Goal: Transaction & Acquisition: Purchase product/service

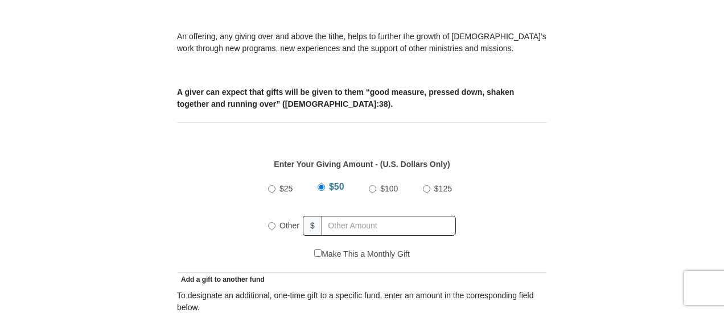
scroll to position [415, 0]
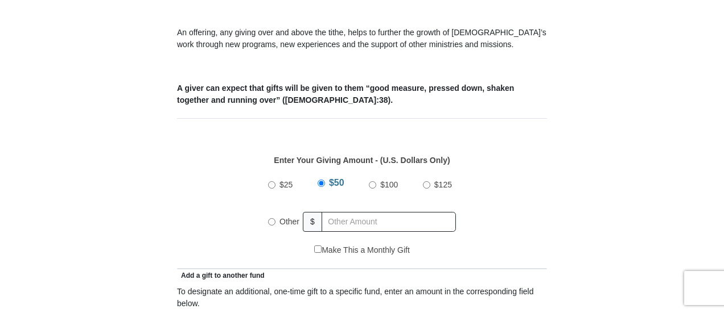
click at [271, 218] on input "Other" at bounding box center [271, 221] width 7 height 7
radio input "true"
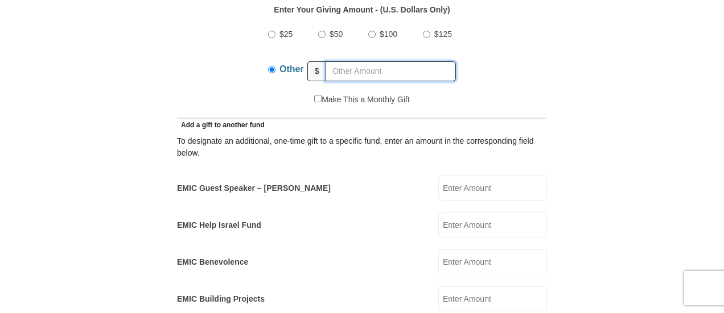
scroll to position [569, 0]
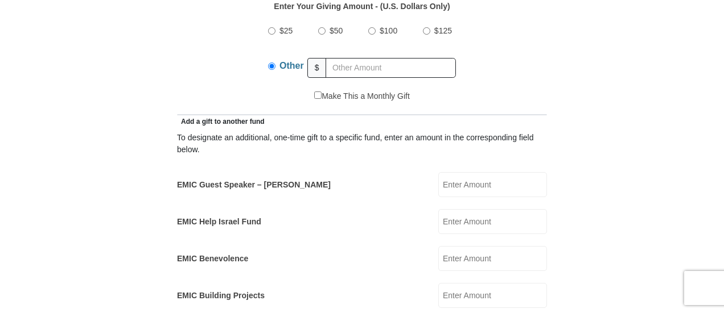
click at [457, 172] on input "EMIC Guest Speaker – [PERSON_NAME]" at bounding box center [492, 184] width 109 height 25
type input "100"
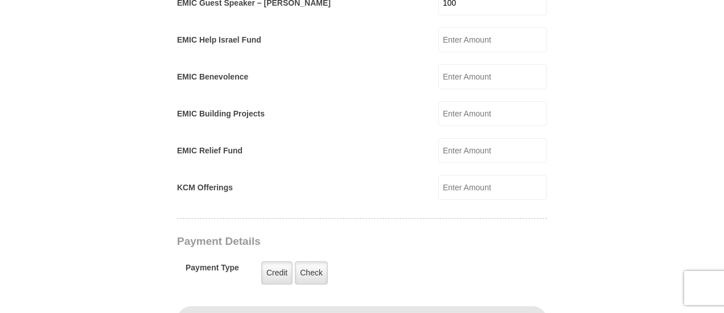
scroll to position [752, 0]
click at [273, 261] on label "Credit" at bounding box center [276, 272] width 31 height 23
click at [0, 0] on input "Credit" at bounding box center [0, 0] width 0 height 0
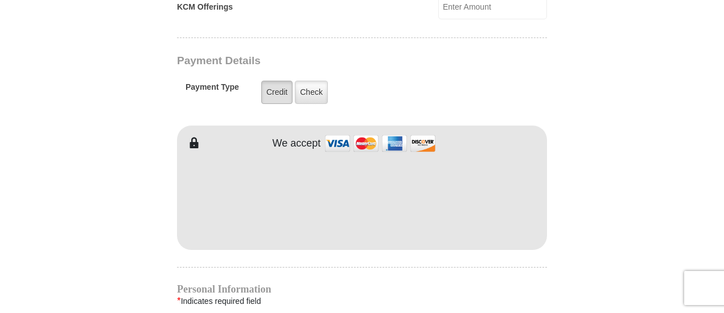
scroll to position [932, 0]
type input "[PERSON_NAME]"
click at [385, 236] on div "EMIC Tithes and Offerings The [DEMOGRAPHIC_DATA] teaches us the foundation for …" at bounding box center [362, 110] width 370 height 1445
click at [349, 235] on div "EMIC Tithes and Offerings The [DEMOGRAPHIC_DATA] teaches us the foundation for …" at bounding box center [362, 110] width 370 height 1445
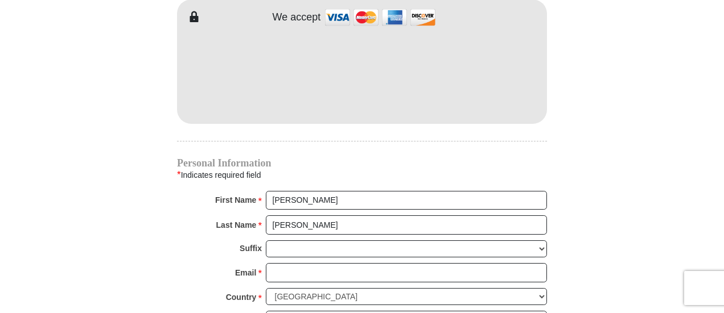
scroll to position [1060, 0]
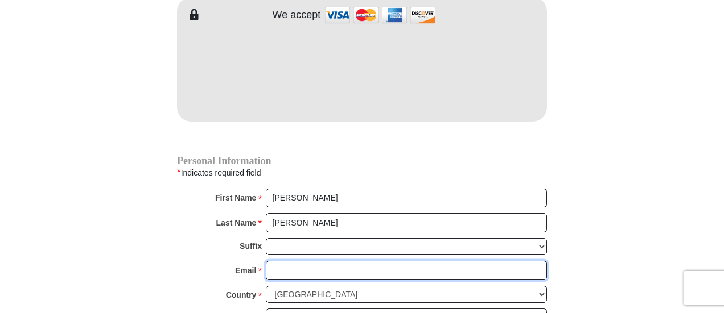
click at [288, 261] on input "Email *" at bounding box center [406, 270] width 281 height 19
type input "[EMAIL_ADDRESS][DOMAIN_NAME]"
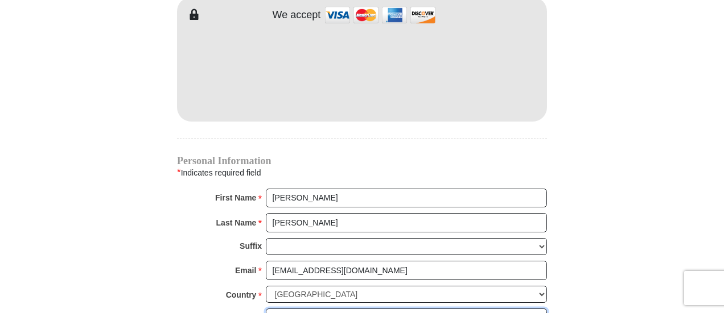
type input "[STREET_ADDRESS]"
type input "[GEOGRAPHIC_DATA]"
select select "[GEOGRAPHIC_DATA]"
type input "76179"
type input "8173012411"
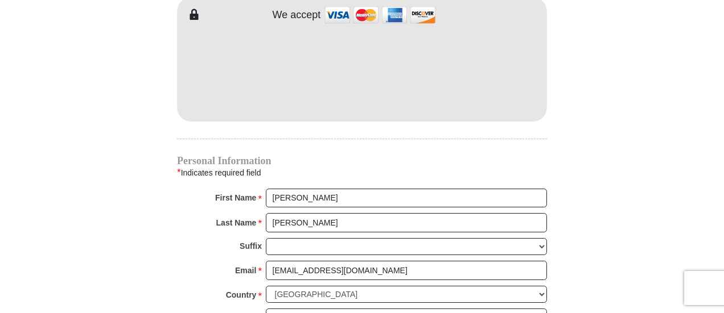
click at [368, 191] on div "First Name * [PERSON_NAME] Please enter First Name" at bounding box center [362, 201] width 370 height 25
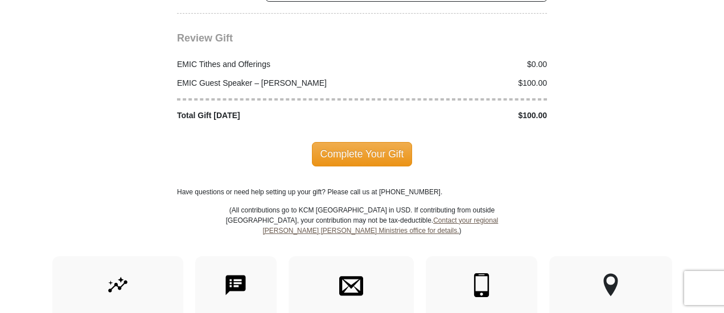
scroll to position [1510, 0]
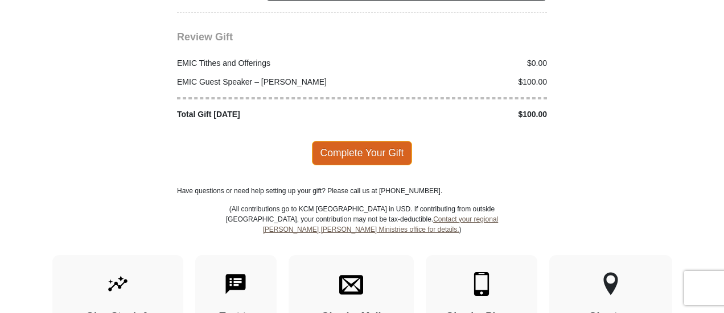
click at [370, 141] on span "Complete Your Gift" at bounding box center [362, 153] width 101 height 24
